Goal: Task Accomplishment & Management: Manage account settings

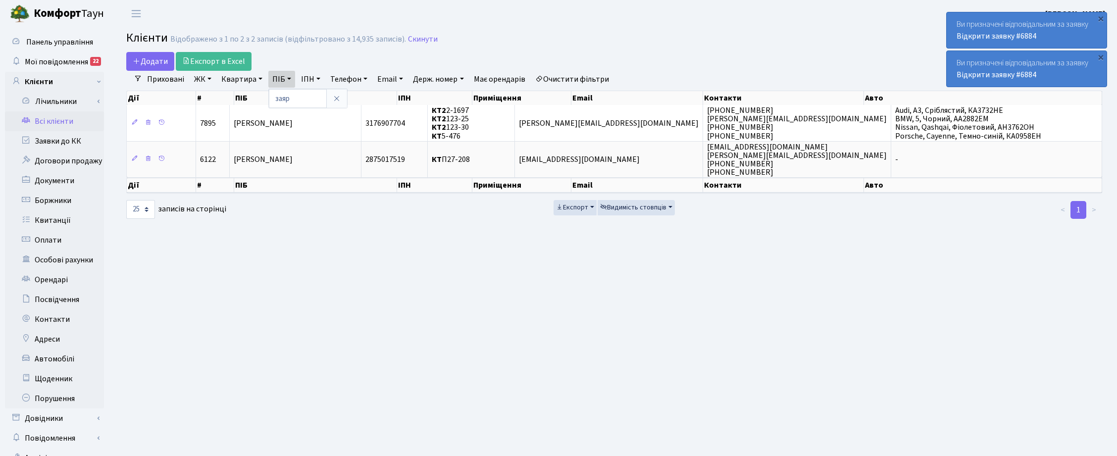
select select "25"
click at [333, 97] on icon at bounding box center [337, 99] width 8 height 8
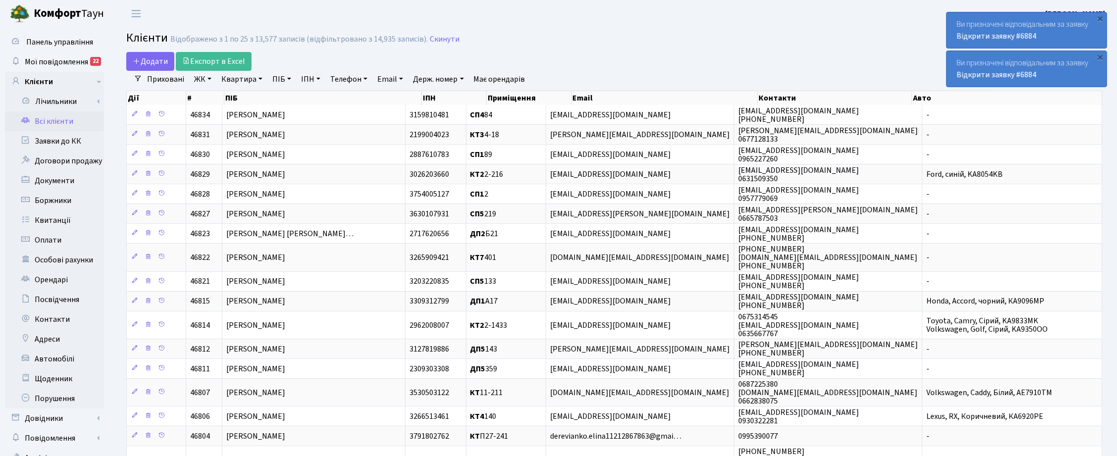
click at [1110, 238] on div "Додати Експорт в Excel Фільтри Приховані ЖК ТХ, вул. [PERSON_NAME], 1/2 КТ, вул…" at bounding box center [614, 367] width 1006 height 631
click at [253, 81] on link "Квартира" at bounding box center [241, 79] width 49 height 17
click at [249, 100] on input "text" at bounding box center [247, 98] width 58 height 19
click at [277, 82] on link "ПІБ" at bounding box center [281, 79] width 27 height 17
click at [295, 98] on input "text" at bounding box center [298, 98] width 58 height 19
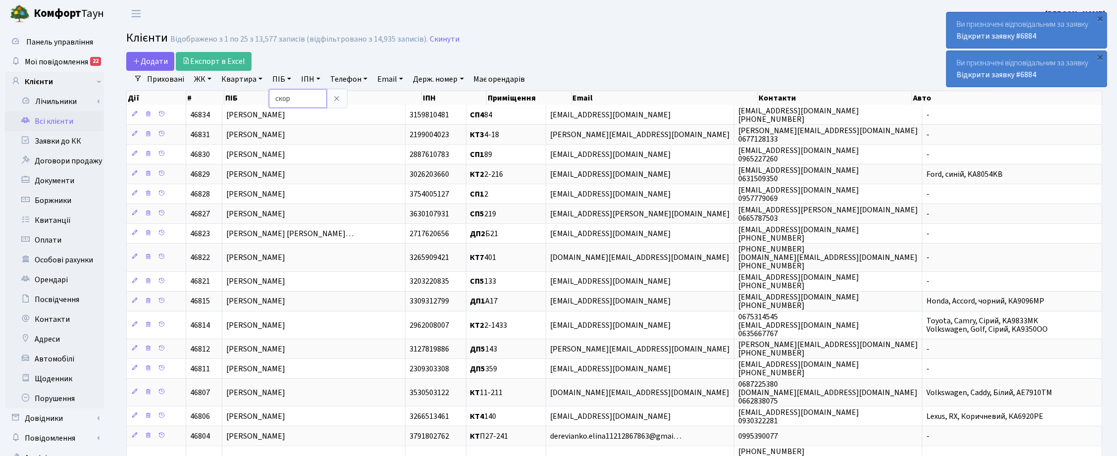
type input "скор"
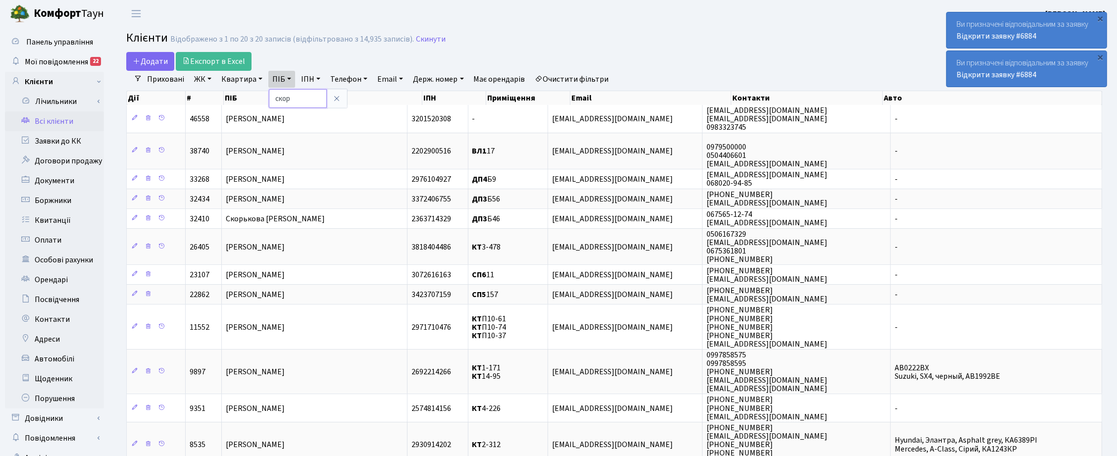
click at [299, 99] on input "скор" at bounding box center [298, 98] width 58 height 19
click at [336, 99] on icon at bounding box center [337, 99] width 8 height 8
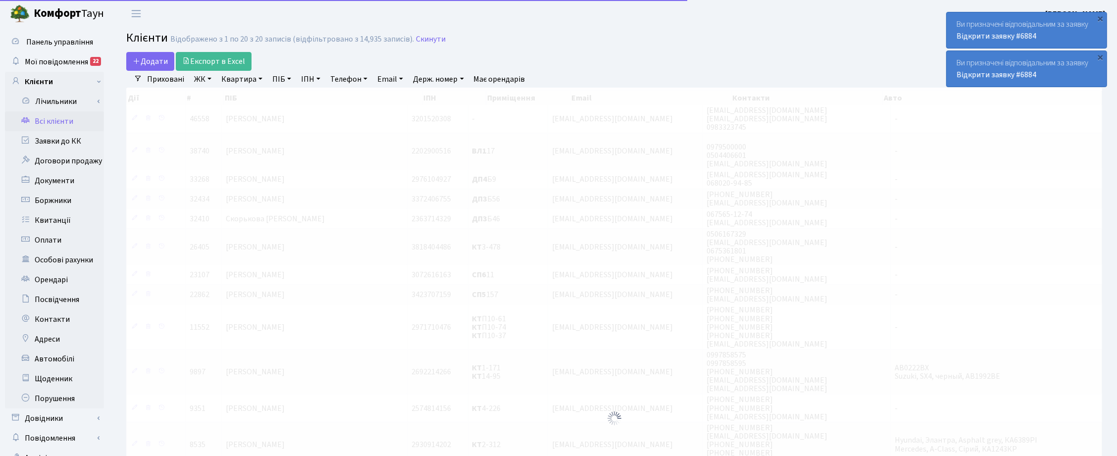
click at [251, 77] on link "Квартира" at bounding box center [241, 79] width 49 height 17
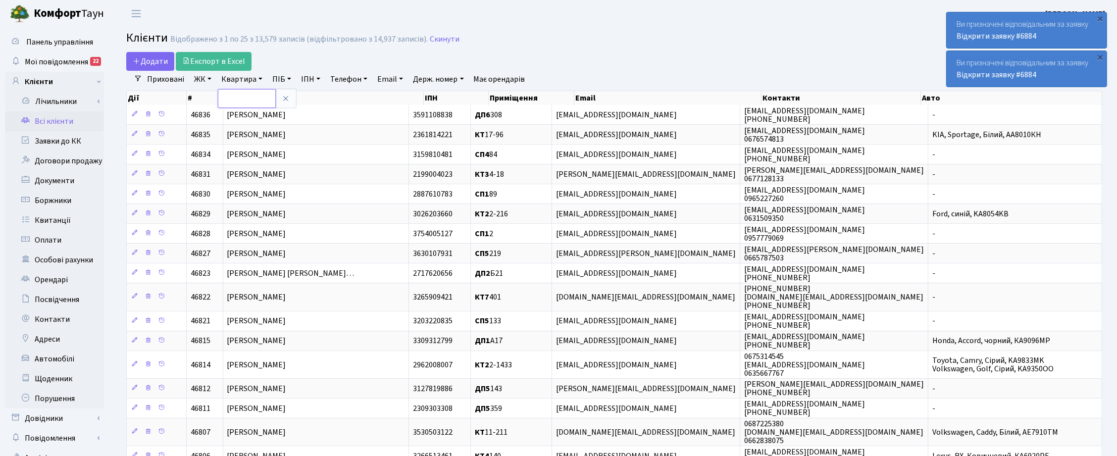
click at [245, 102] on input "text" at bounding box center [247, 98] width 58 height 19
type input "3-17"
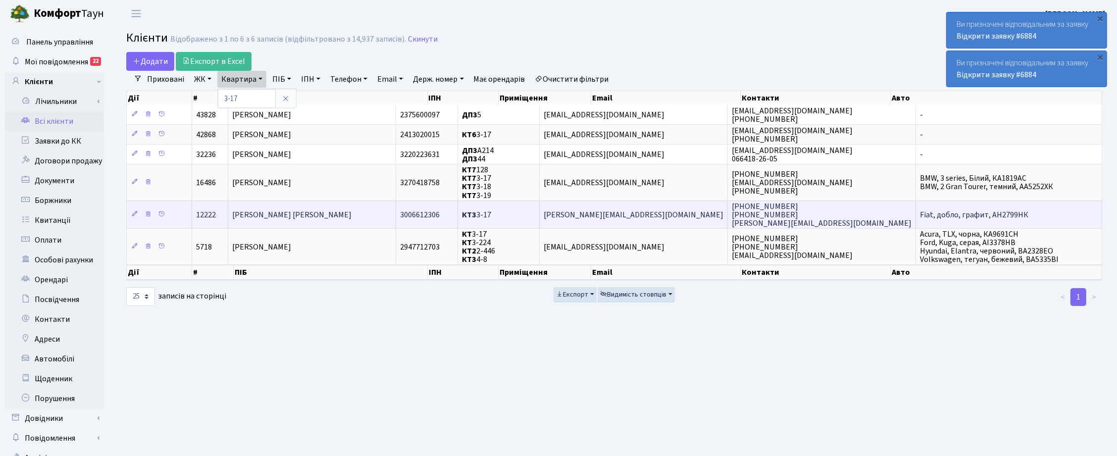
click at [307, 211] on span "[PERSON_NAME] [PERSON_NAME]" at bounding box center [291, 214] width 119 height 11
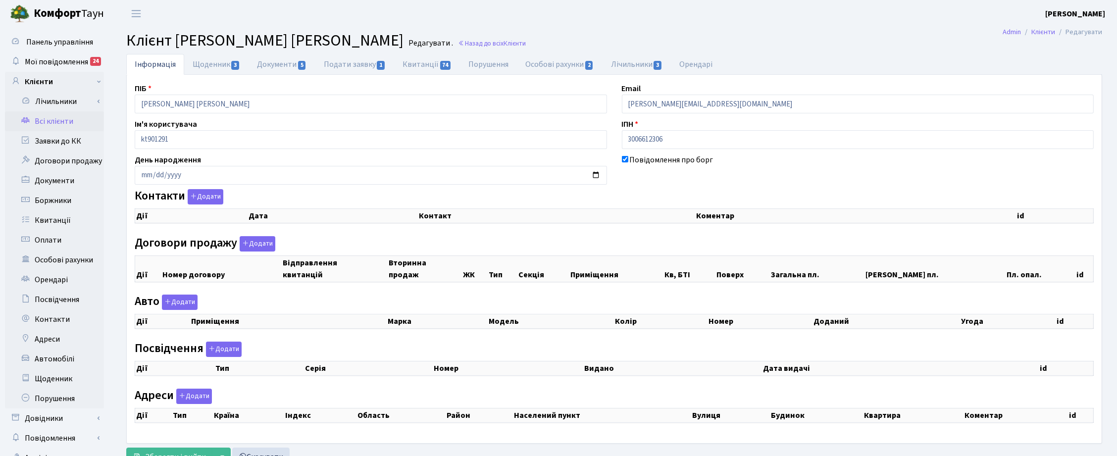
checkbox input "true"
select select "25"
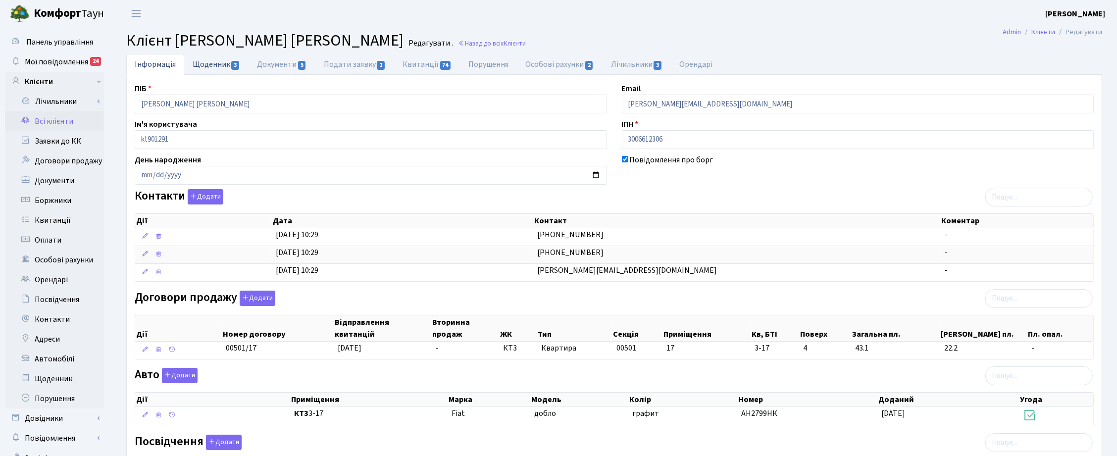
click at [226, 60] on link "Щоденник 3" at bounding box center [216, 64] width 64 height 20
select select "25"
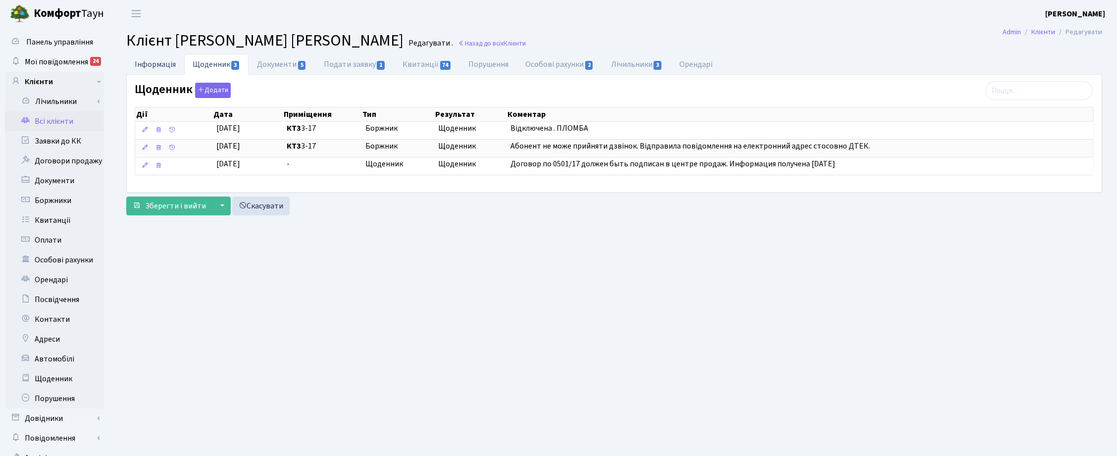
click at [161, 58] on link "Інформація" at bounding box center [155, 64] width 58 height 20
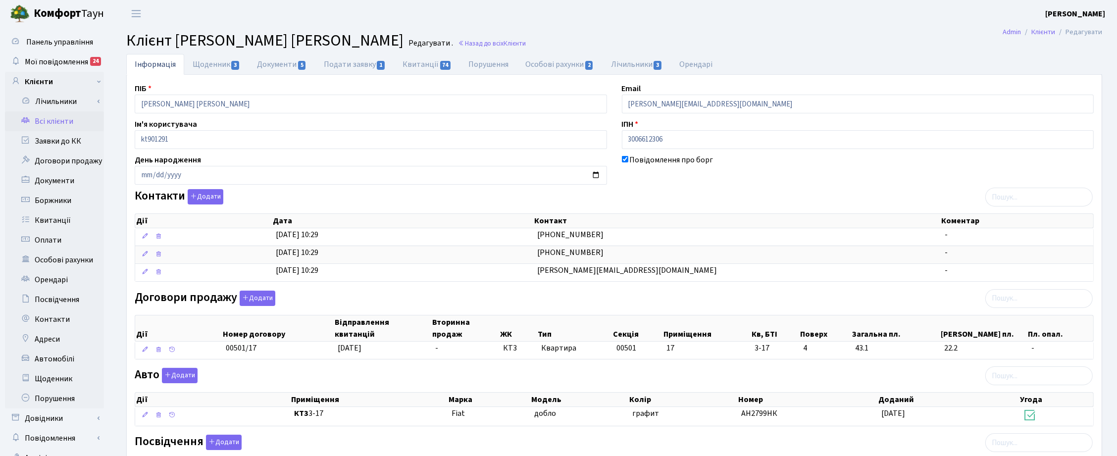
click at [1099, 59] on ul "Інформація Щоденник 3 Документи 5 Подати заявку 1 Квитанції 74 Порушення Особов…" at bounding box center [614, 64] width 976 height 21
